Goal: Task Accomplishment & Management: Use online tool/utility

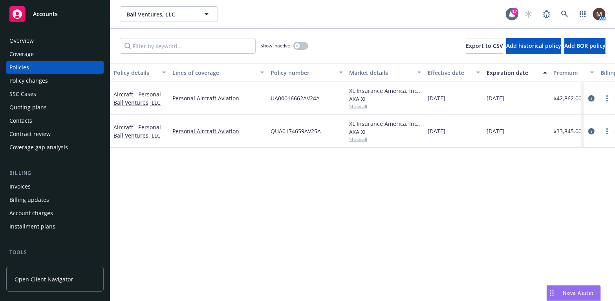
scroll to position [39, 0]
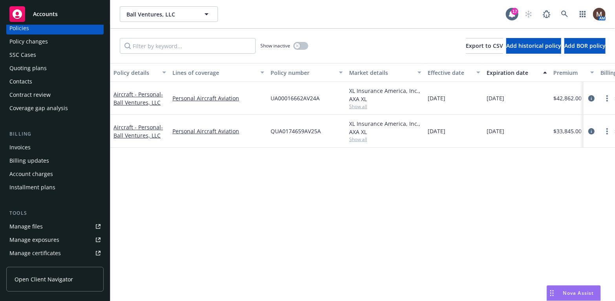
click at [33, 224] on div "Manage files" at bounding box center [25, 227] width 33 height 13
